Goal: Task Accomplishment & Management: Complete application form

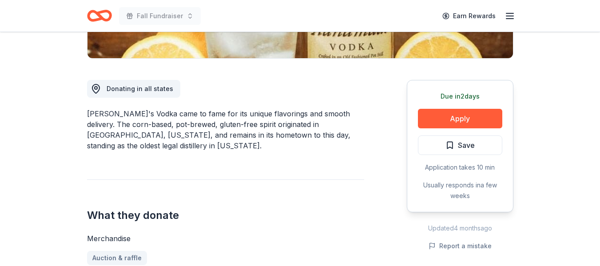
scroll to position [225, 0]
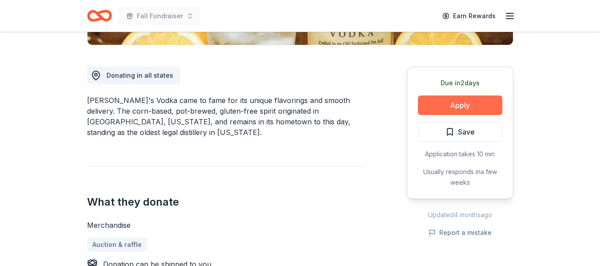
click at [450, 105] on button "Apply" at bounding box center [460, 105] width 84 height 20
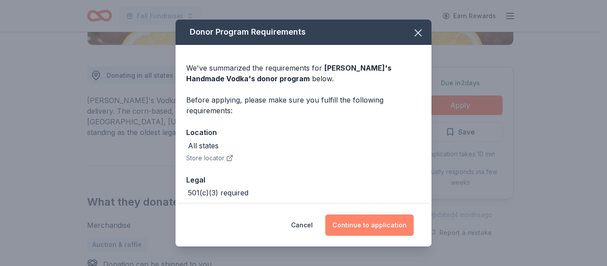
click at [380, 228] on button "Continue to application" at bounding box center [369, 225] width 88 height 21
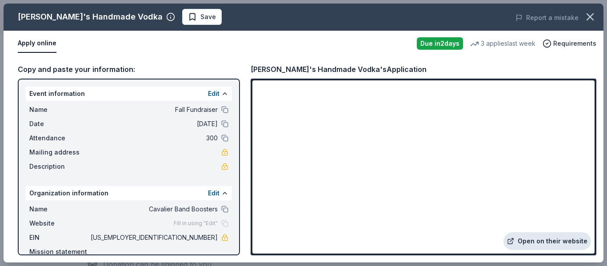
click at [557, 240] on link "Open on their website" at bounding box center [547, 241] width 88 height 18
click at [548, 44] on icon "button" at bounding box center [546, 43] width 9 height 9
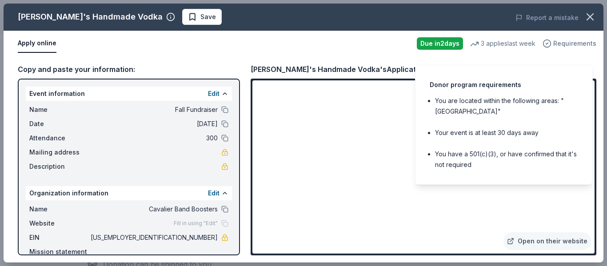
click at [548, 44] on icon "button" at bounding box center [546, 43] width 9 height 9
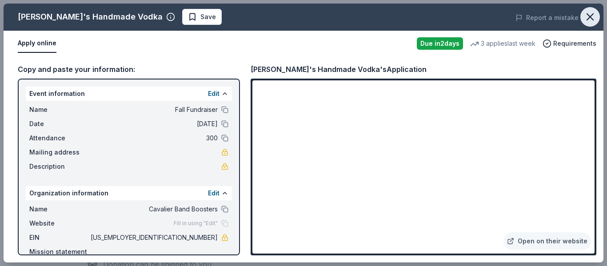
click at [592, 16] on icon "button" at bounding box center [590, 17] width 6 height 6
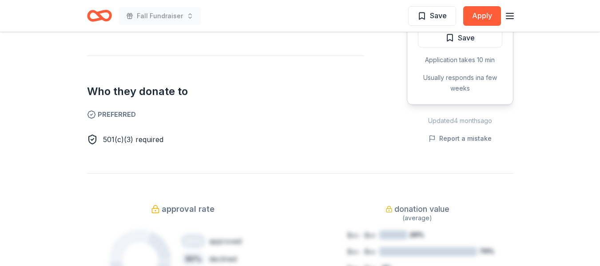
scroll to position [0, 0]
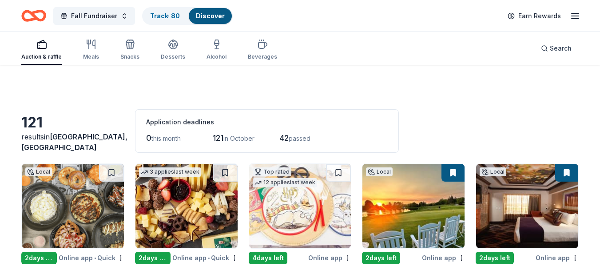
scroll to position [610, 0]
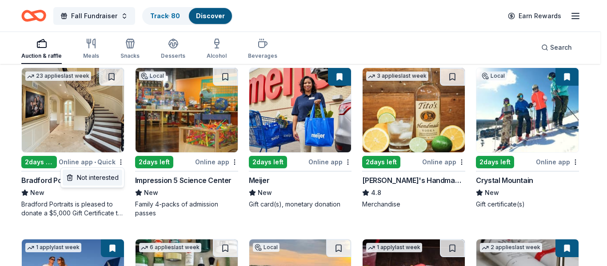
click at [109, 178] on div "Not interested" at bounding box center [93, 178] width 60 height 16
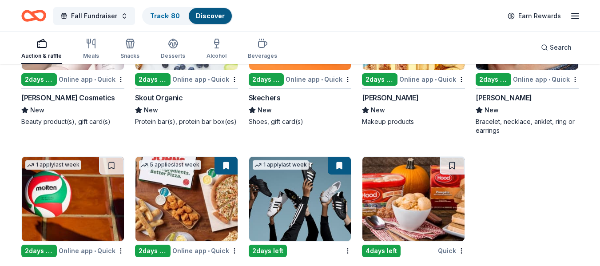
scroll to position [3973, 0]
